Goal: Check status: Check status

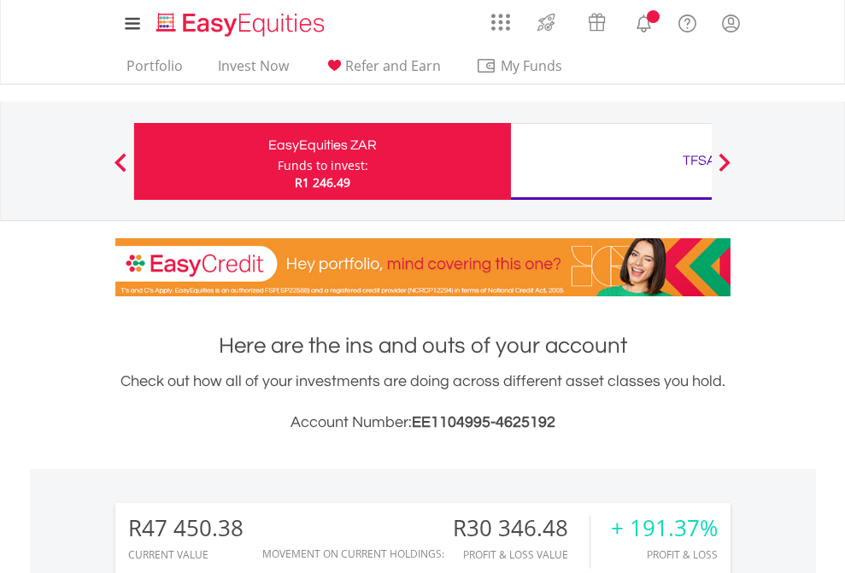
scroll to position [164, 268]
click at [278, 161] on div "Funds to invest:" at bounding box center [323, 165] width 91 height 17
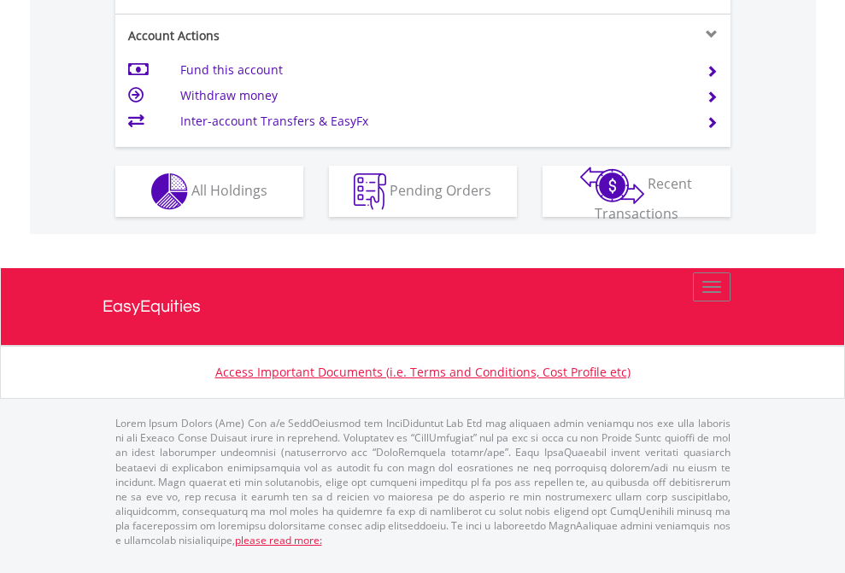
scroll to position [1671, 0]
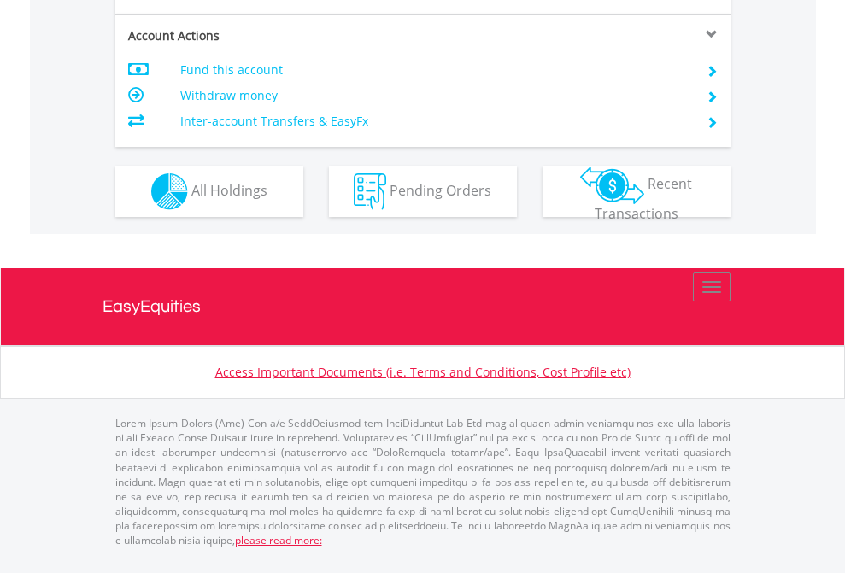
scroll to position [1603, 0]
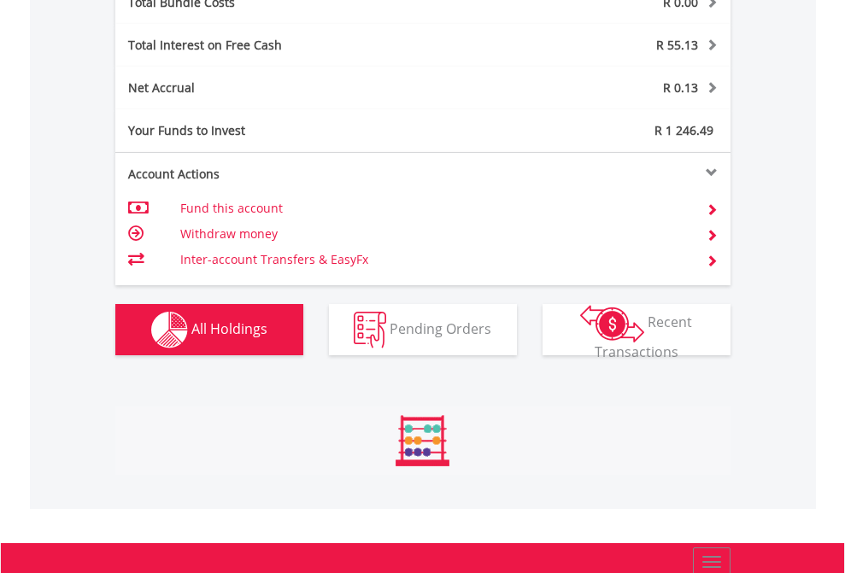
scroll to position [164, 268]
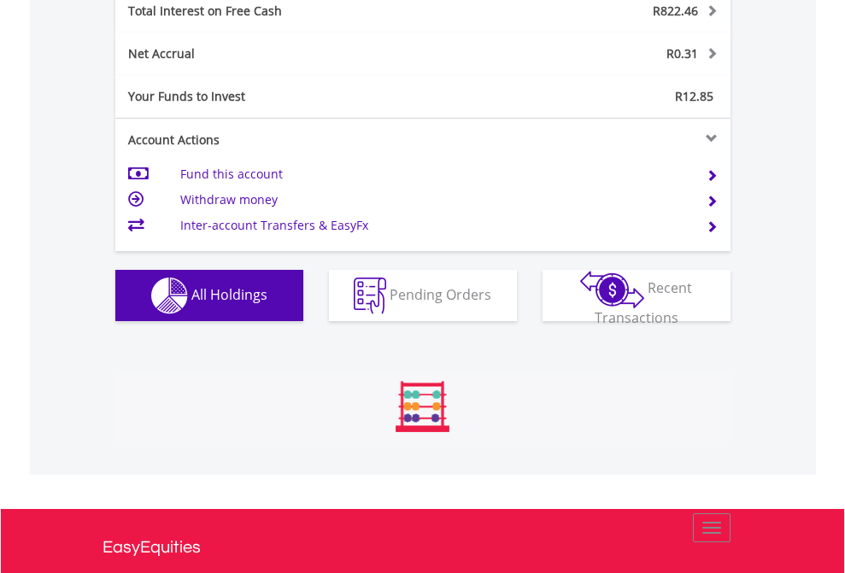
scroll to position [164, 268]
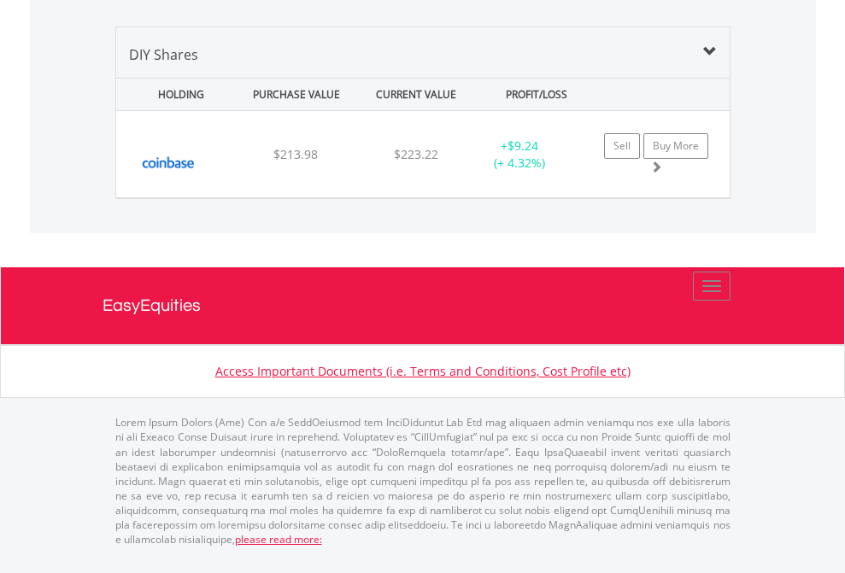
scroll to position [123, 0]
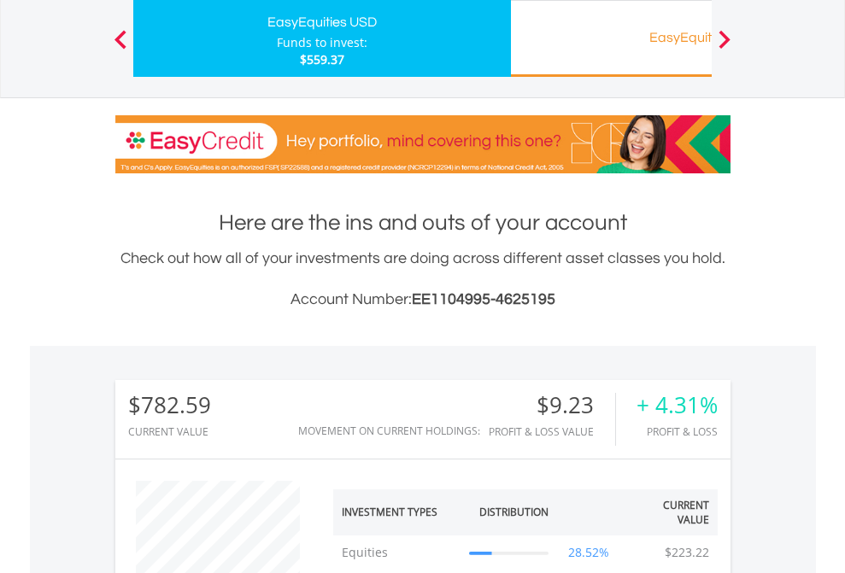
click at [611, 38] on div "EasyEquities RA" at bounding box center [699, 38] width 356 height 24
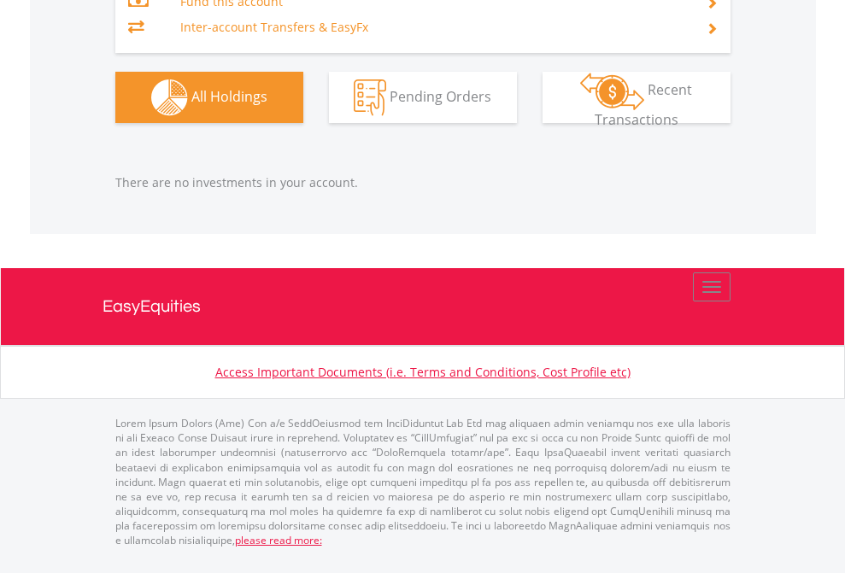
scroll to position [164, 268]
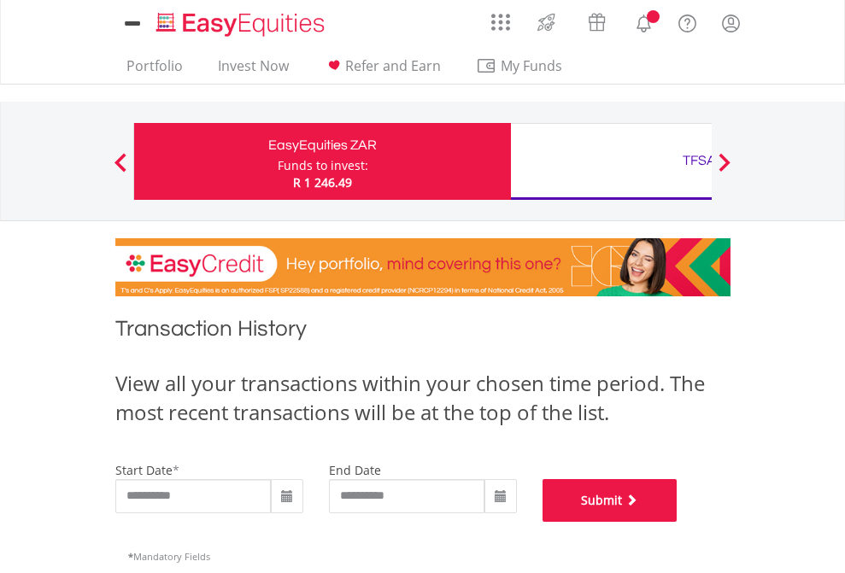
click at [677, 522] on button "Submit" at bounding box center [609, 500] width 135 height 43
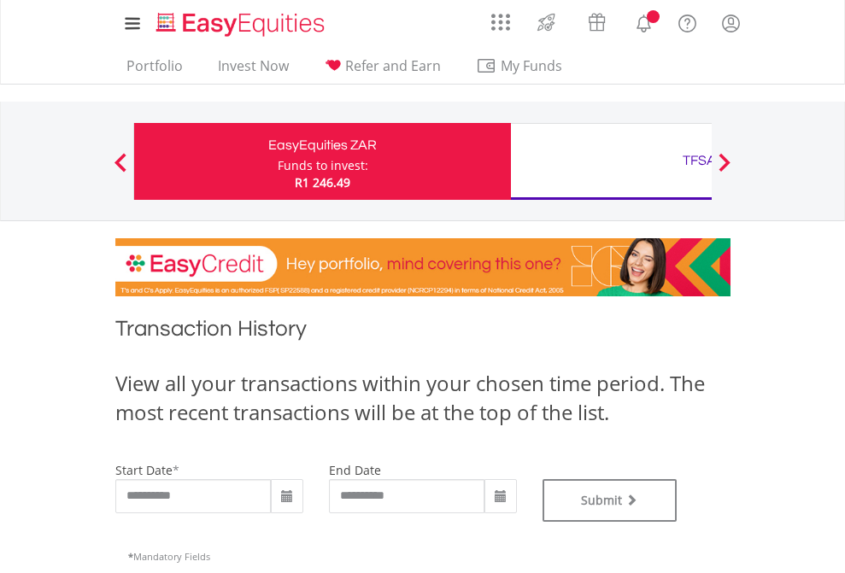
click at [611, 161] on div "TFSA" at bounding box center [699, 161] width 356 height 24
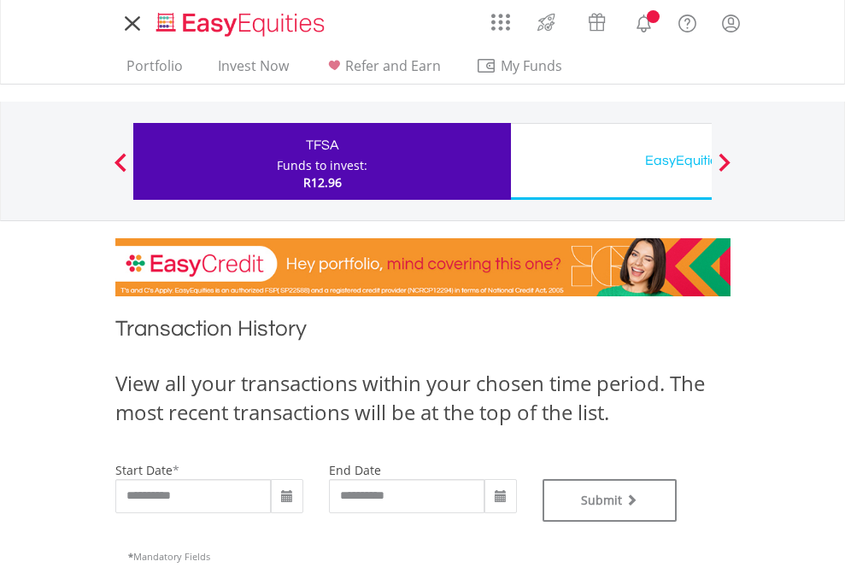
type input "**********"
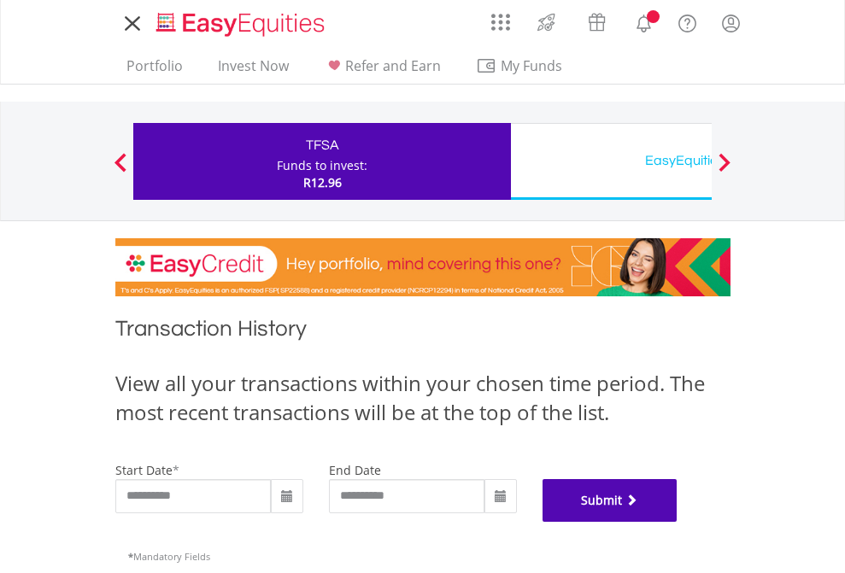
click at [677, 522] on button "Submit" at bounding box center [609, 500] width 135 height 43
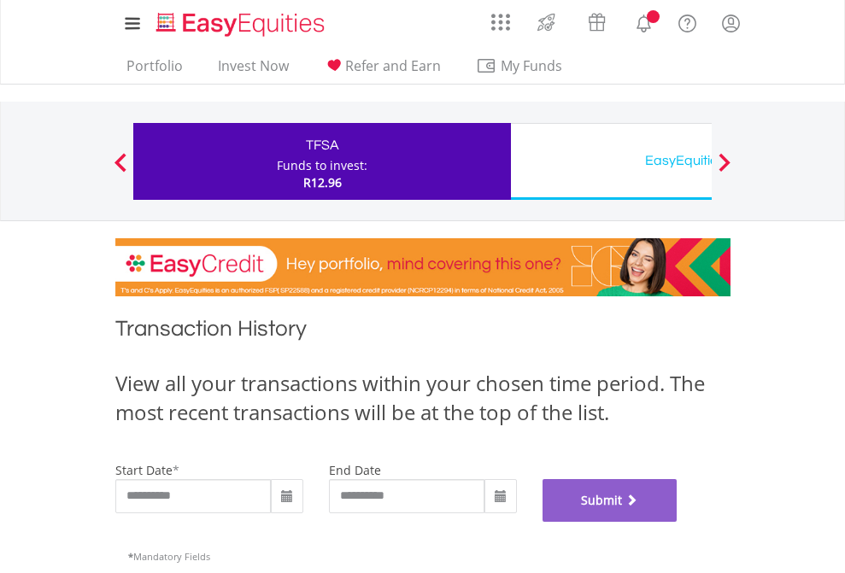
scroll to position [693, 0]
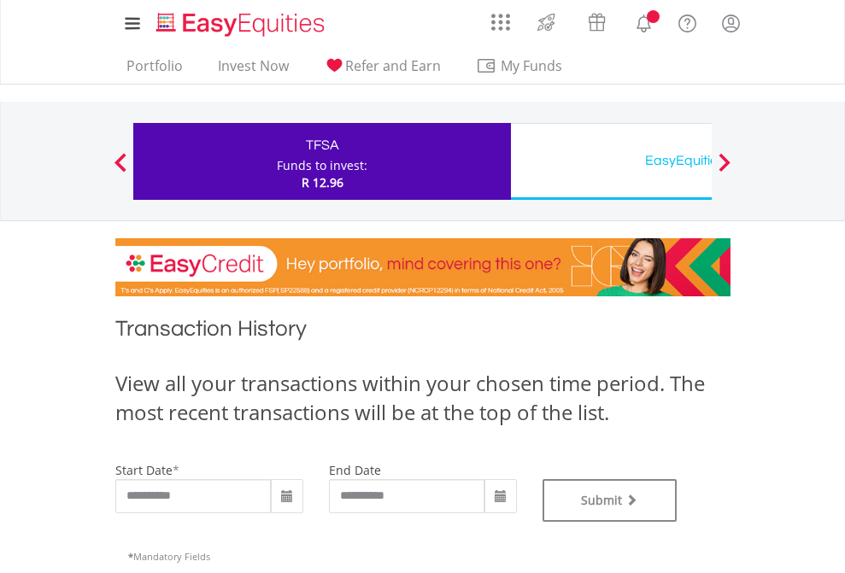
click at [611, 161] on div "EasyEquities USD" at bounding box center [699, 161] width 356 height 24
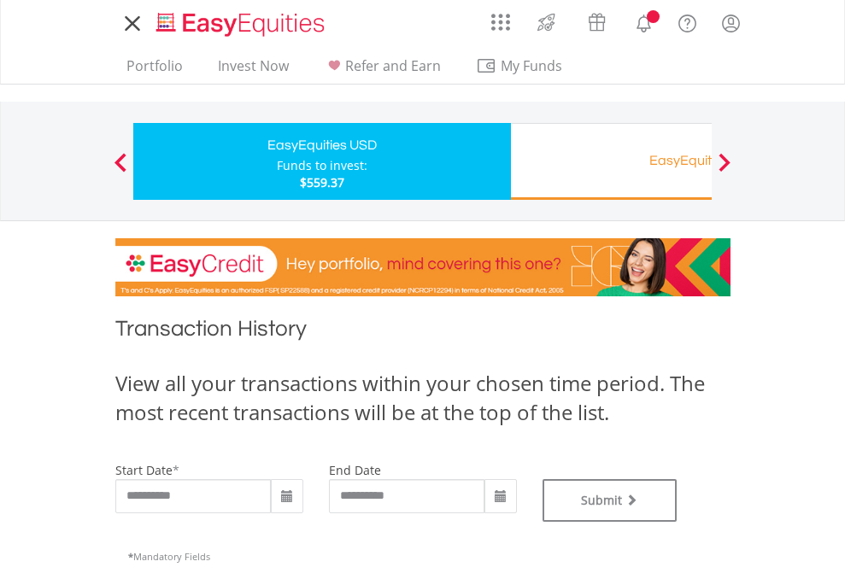
type input "**********"
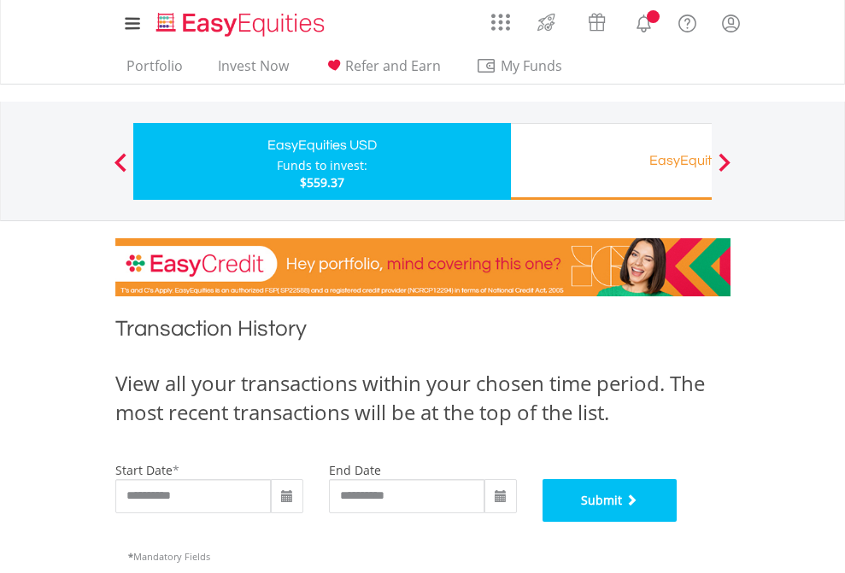
click at [677, 522] on button "Submit" at bounding box center [609, 500] width 135 height 43
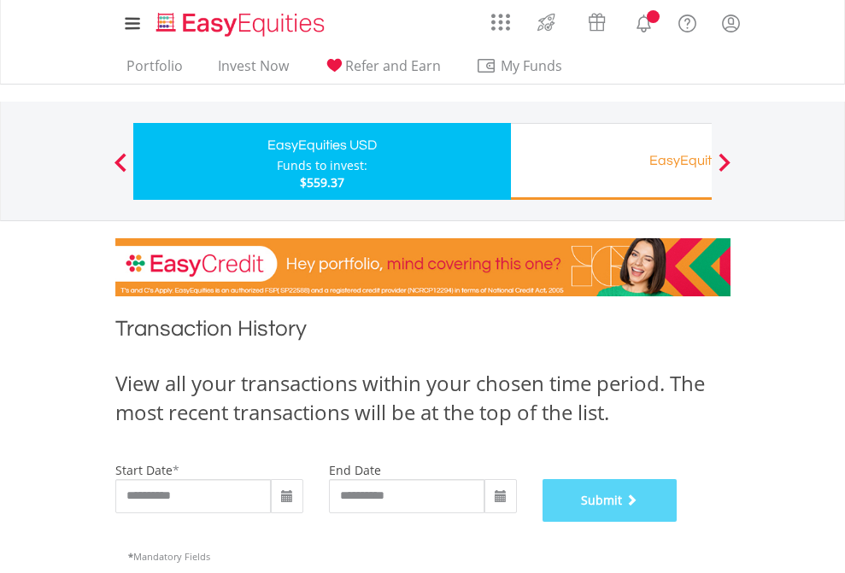
scroll to position [693, 0]
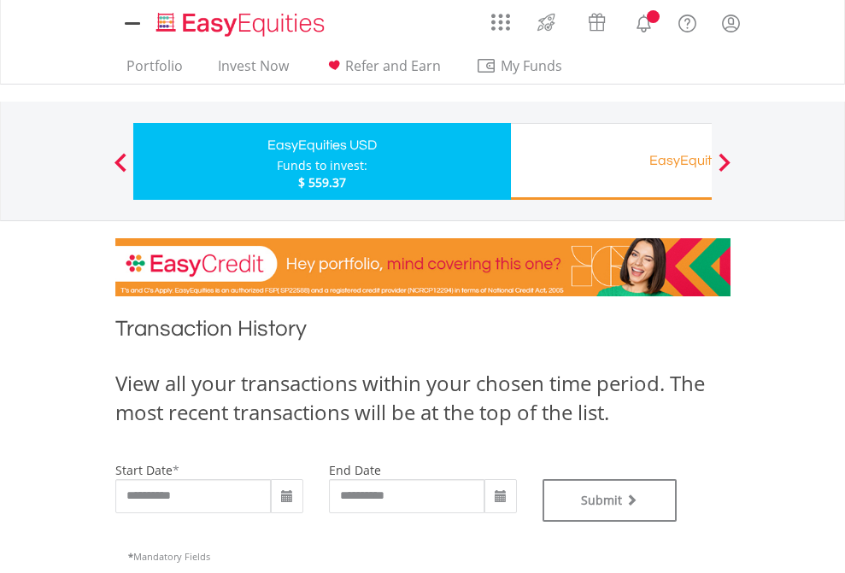
click at [611, 161] on div "EasyEquities RA" at bounding box center [699, 161] width 356 height 24
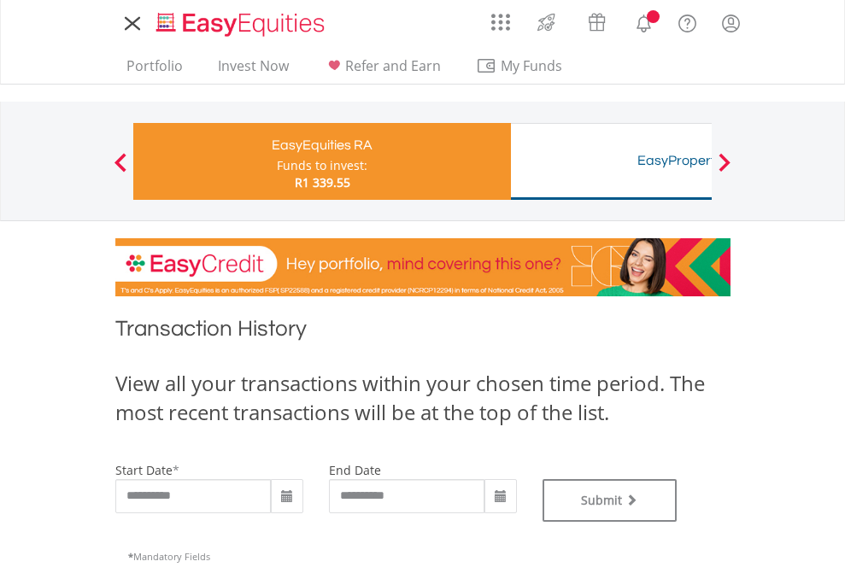
type input "**********"
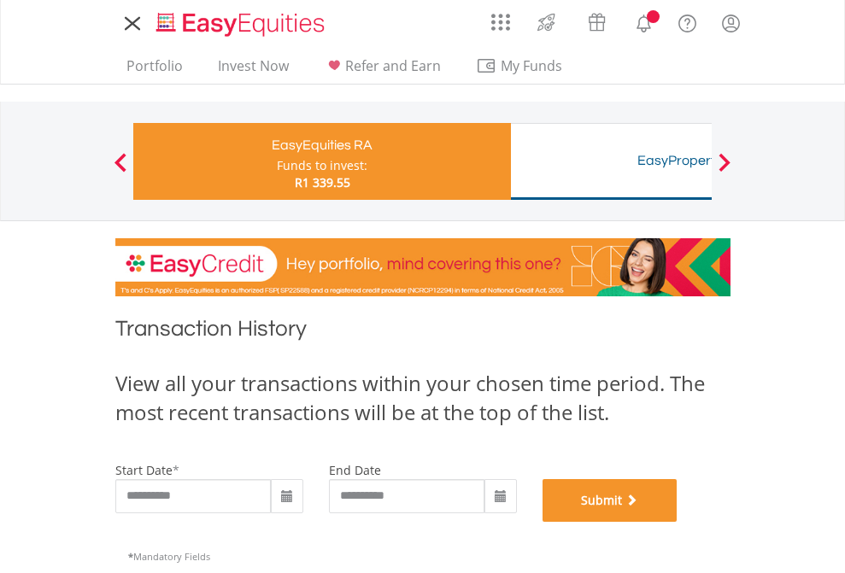
click at [677, 522] on button "Submit" at bounding box center [609, 500] width 135 height 43
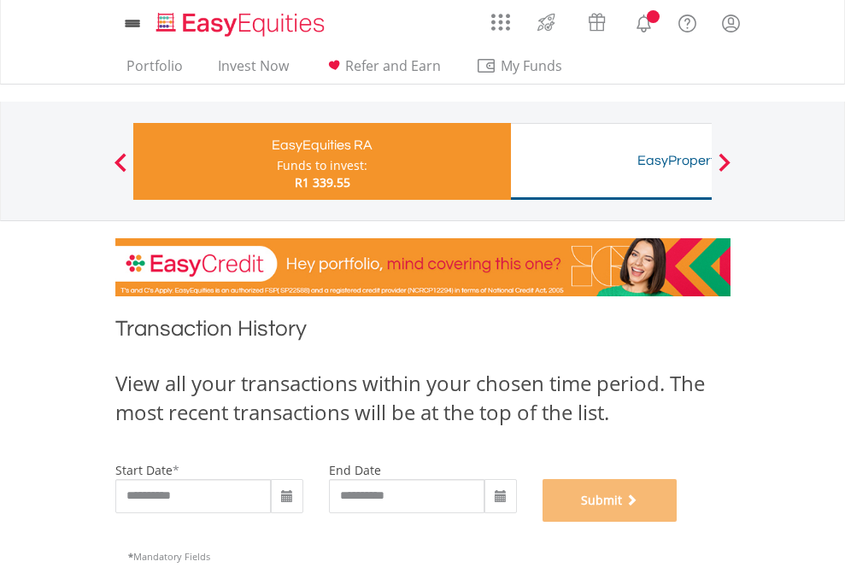
scroll to position [693, 0]
